Goal: Task Accomplishment & Management: Use online tool/utility

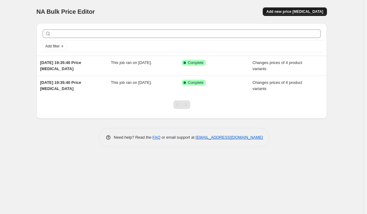
click at [281, 11] on span "Add new price [MEDICAL_DATA]" at bounding box center [294, 11] width 57 height 5
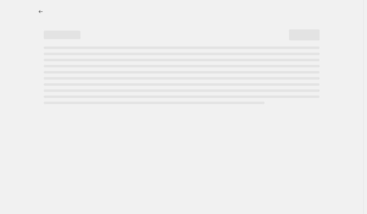
select select "percentage"
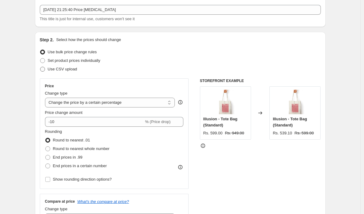
scroll to position [41, 0]
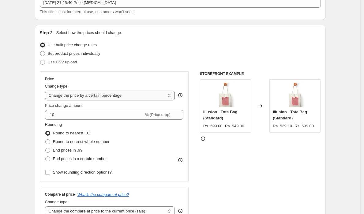
click at [68, 97] on select "Change the price to a certain amount Change the price by a certain amount Chang…" at bounding box center [110, 96] width 130 height 10
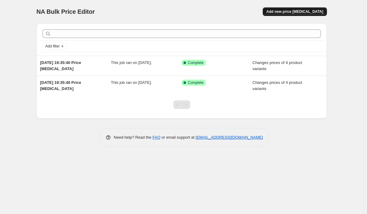
click at [300, 13] on span "Add new price [MEDICAL_DATA]" at bounding box center [294, 11] width 57 height 5
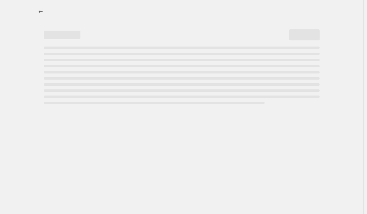
select select "percentage"
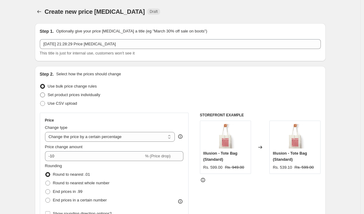
click at [68, 98] on label "Set product prices individually" at bounding box center [70, 95] width 61 height 9
click at [40, 93] on input "Set product prices individually" at bounding box center [40, 92] width 0 height 0
radio input "true"
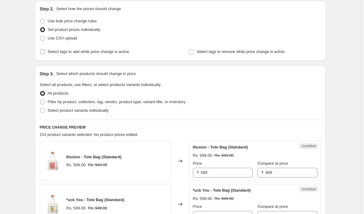
scroll to position [66, 0]
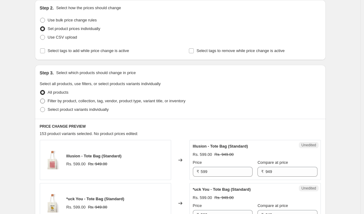
click at [70, 102] on span "Filter by product, collection, tag, vendor, product type, variant title, or inv…" at bounding box center [117, 100] width 138 height 5
click at [40, 99] on input "Filter by product, collection, tag, vendor, product type, variant title, or inv…" at bounding box center [40, 98] width 0 height 0
radio input "true"
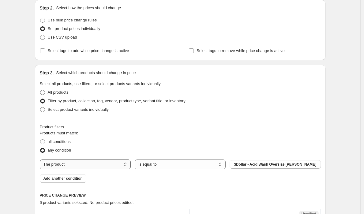
click at [69, 165] on select "The product The product's collection The product's tag The product's vendor The…" at bounding box center [85, 164] width 91 height 10
select select "collection"
click at [157, 167] on select "Is equal to Is not equal to" at bounding box center [180, 164] width 91 height 10
click at [260, 162] on span "Essential: Classic Oversize" at bounding box center [274, 164] width 47 height 5
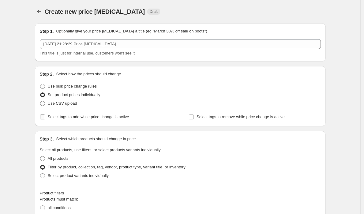
scroll to position [9, 0]
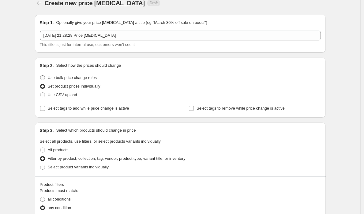
click at [83, 78] on span "Use bulk price change rules" at bounding box center [72, 77] width 49 height 5
click at [40, 76] on input "Use bulk price change rules" at bounding box center [40, 75] width 0 height 0
radio input "true"
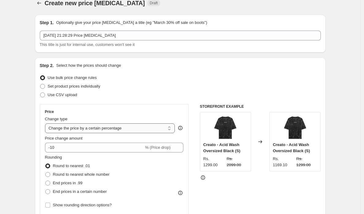
click at [102, 130] on select "Change the price to a certain amount Change the price by a certain amount Chang…" at bounding box center [110, 128] width 130 height 10
select select "by"
click at [46, 123] on select "Change the price to a certain amount Change the price by a certain amount Chang…" at bounding box center [110, 128] width 130 height 10
type input "-10.00"
click at [92, 127] on select "Change the price to a certain amount Change the price by a certain amount Chang…" at bounding box center [110, 128] width 130 height 10
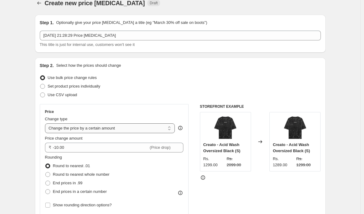
select select "to"
click at [46, 123] on select "Change the price to a certain amount Change the price by a certain amount Chang…" at bounding box center [110, 128] width 130 height 10
type input "80.00"
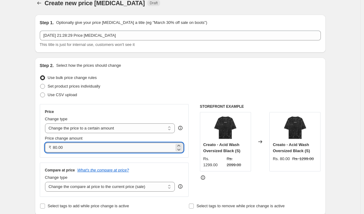
click at [95, 147] on input "80.00" at bounding box center [113, 147] width 121 height 10
drag, startPoint x: 95, startPoint y: 147, endPoint x: 46, endPoint y: 147, distance: 49.2
click at [46, 147] on div "₹ 80.00" at bounding box center [114, 147] width 139 height 10
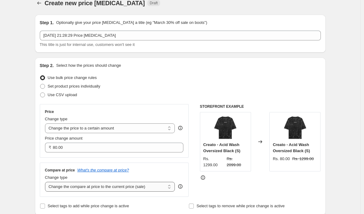
click at [55, 185] on select "Change the compare at price to the current price (sale) Change the compare at p…" at bounding box center [110, 187] width 130 height 10
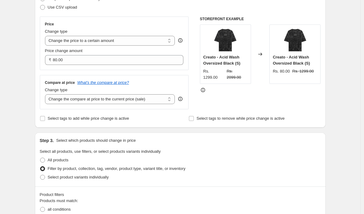
scroll to position [0, 0]
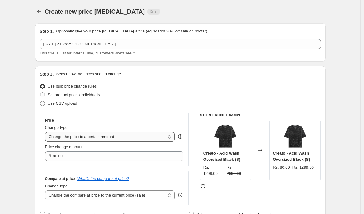
click at [65, 139] on select "Change the price to a certain amount Change the price by a certain amount Chang…" at bounding box center [110, 137] width 130 height 10
click at [85, 94] on span "Set product prices individually" at bounding box center [74, 94] width 53 height 5
click at [40, 93] on input "Set product prices individually" at bounding box center [40, 92] width 0 height 0
radio input "true"
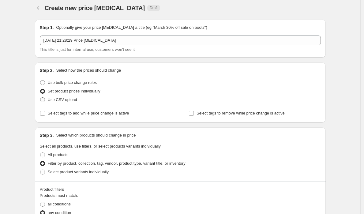
scroll to position [4, 0]
click at [72, 84] on span "Use bulk price change rules" at bounding box center [72, 82] width 49 height 5
click at [40, 80] on input "Use bulk price change rules" at bounding box center [40, 80] width 0 height 0
radio input "true"
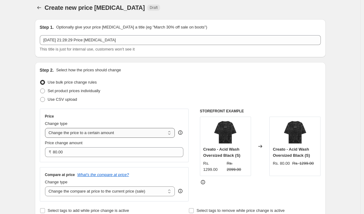
click at [78, 131] on select "Change the price to a certain amount Change the price by a certain amount Chang…" at bounding box center [110, 133] width 130 height 10
